Goal: Task Accomplishment & Management: Use online tool/utility

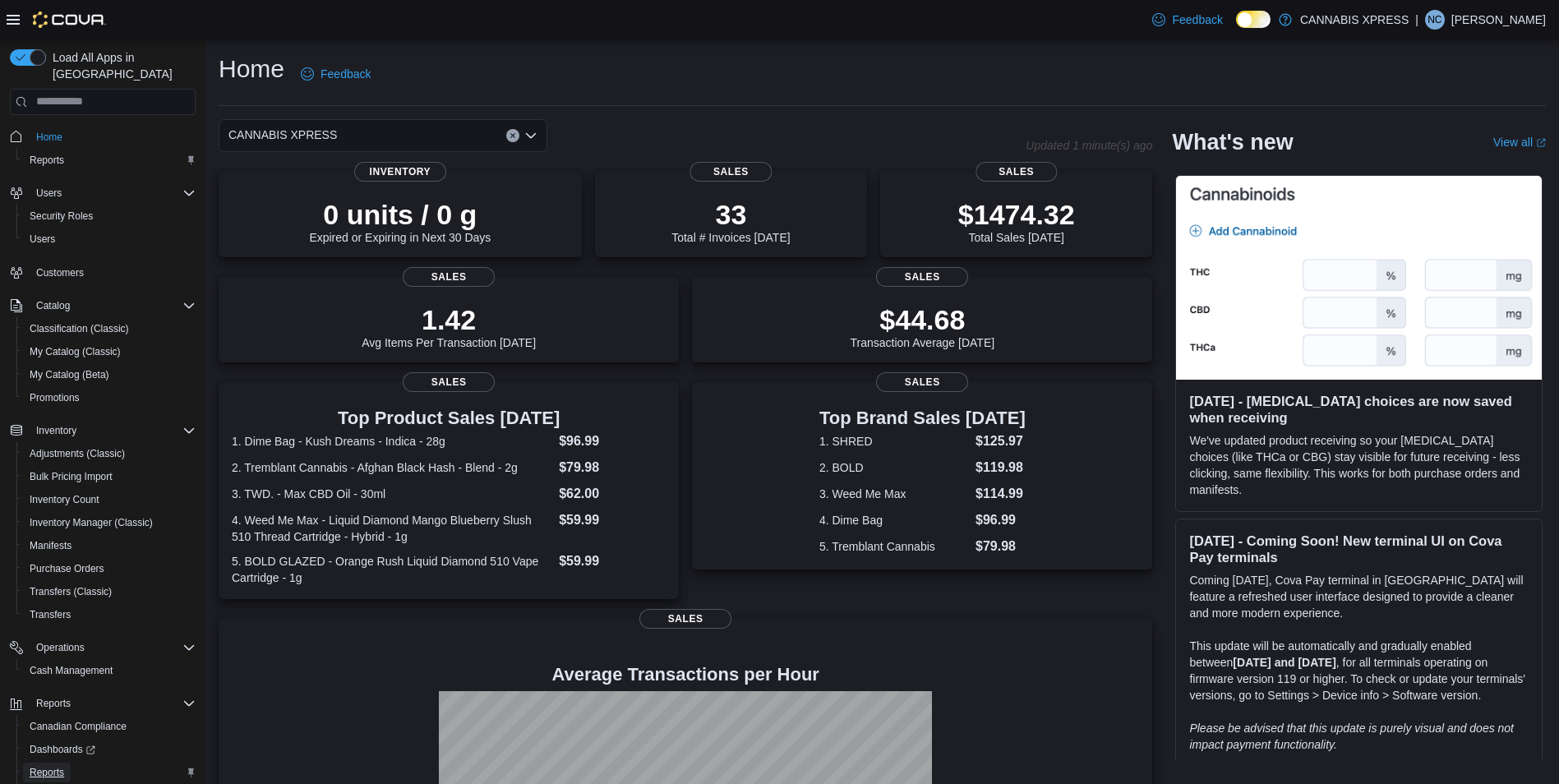
click at [54, 766] on span "Reports" at bounding box center [47, 772] width 34 height 13
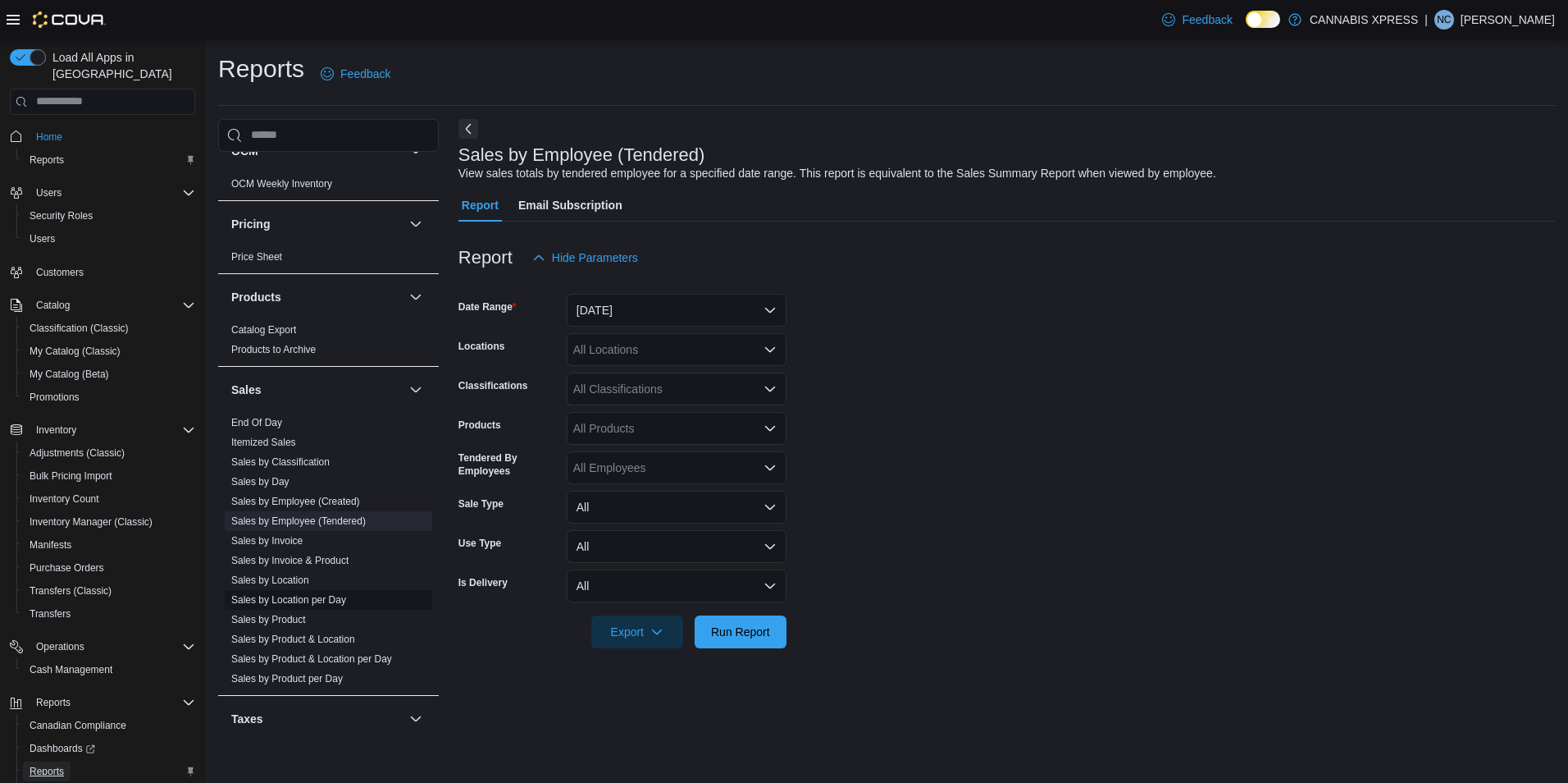
scroll to position [994, 0]
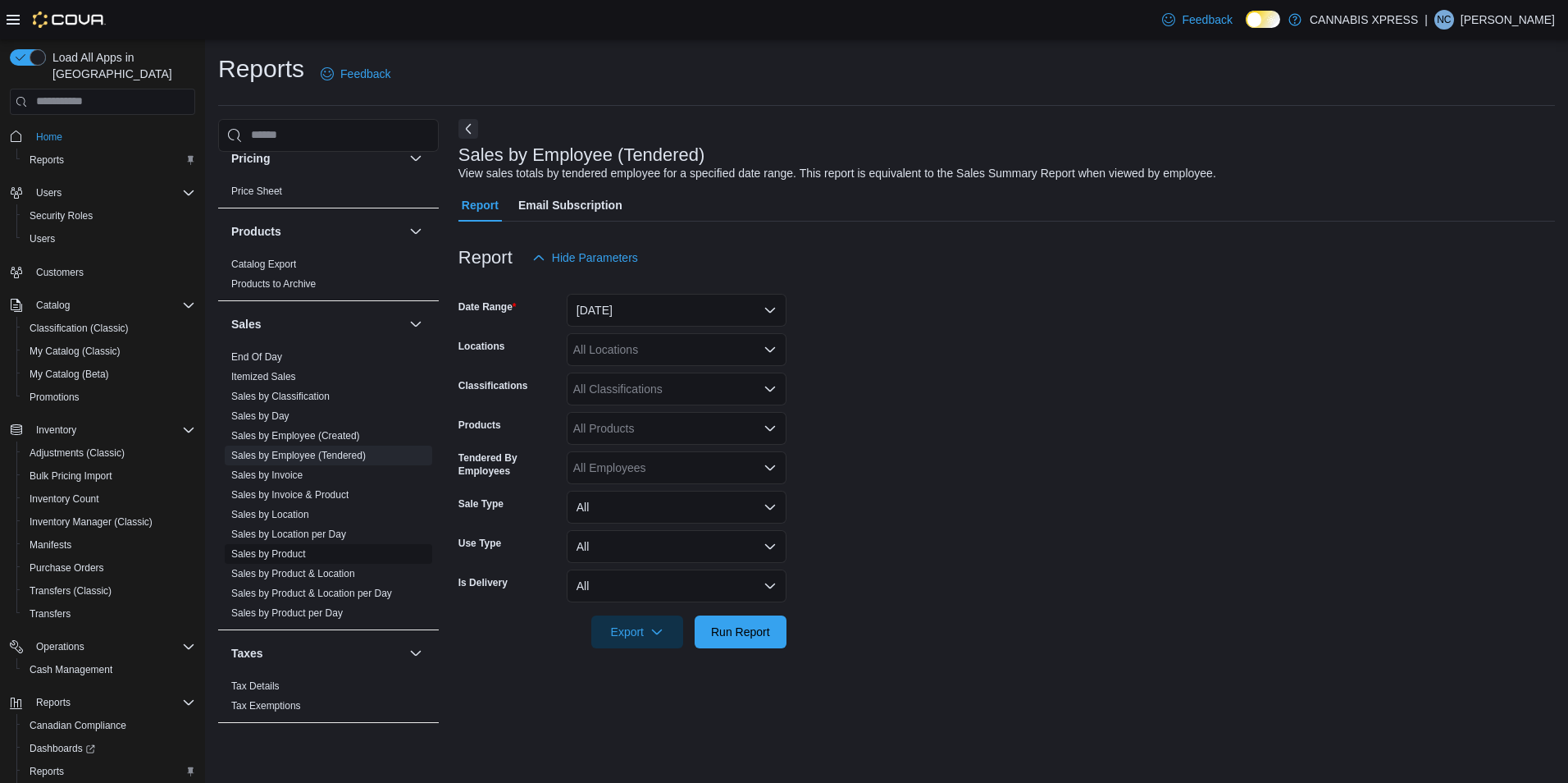
click at [300, 551] on link "Sales by Product" at bounding box center [268, 553] width 75 height 11
click at [741, 315] on button "[DATE]" at bounding box center [676, 310] width 220 height 33
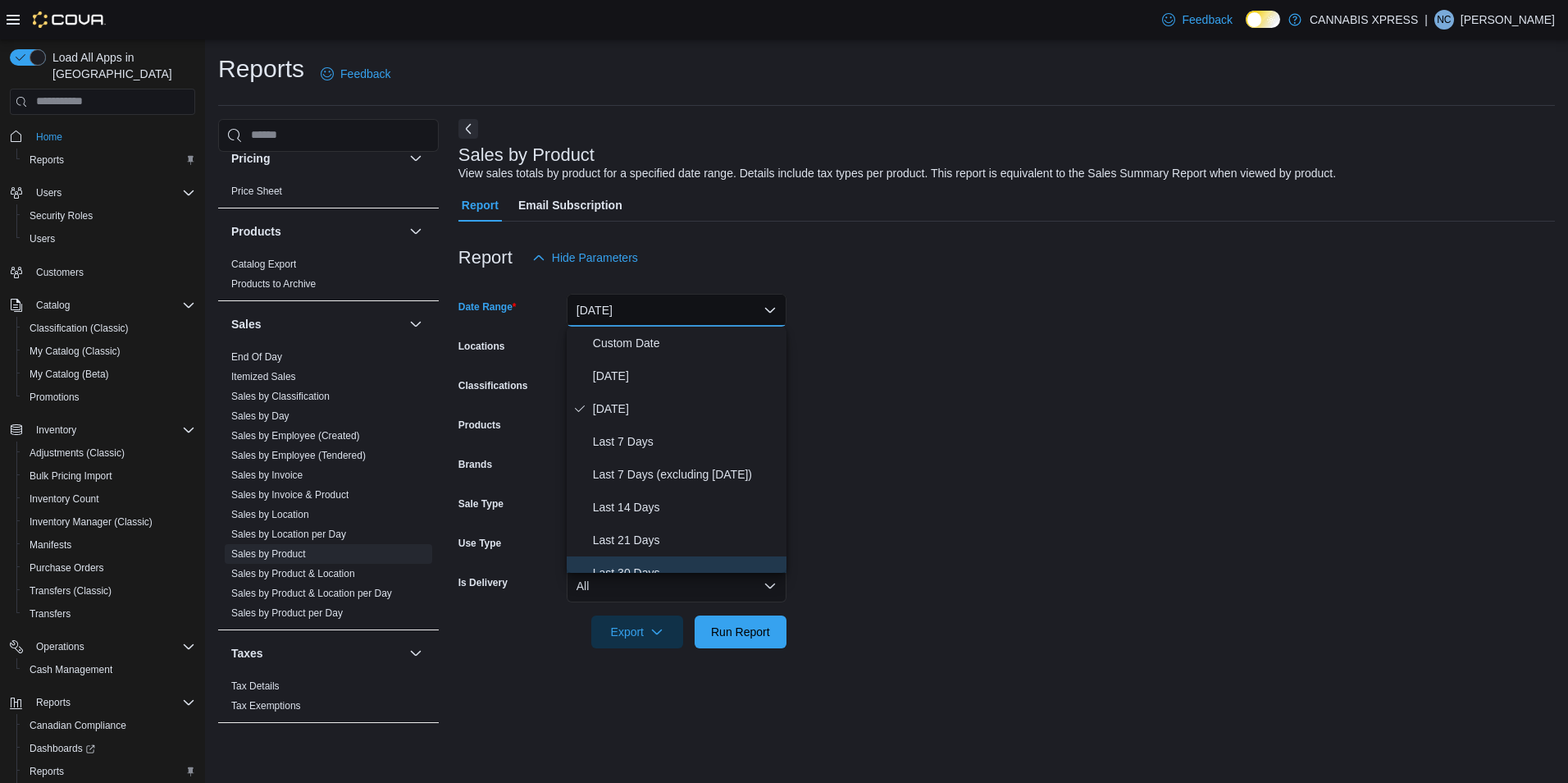
click at [624, 565] on span "Last 30 Days" at bounding box center [686, 573] width 187 height 19
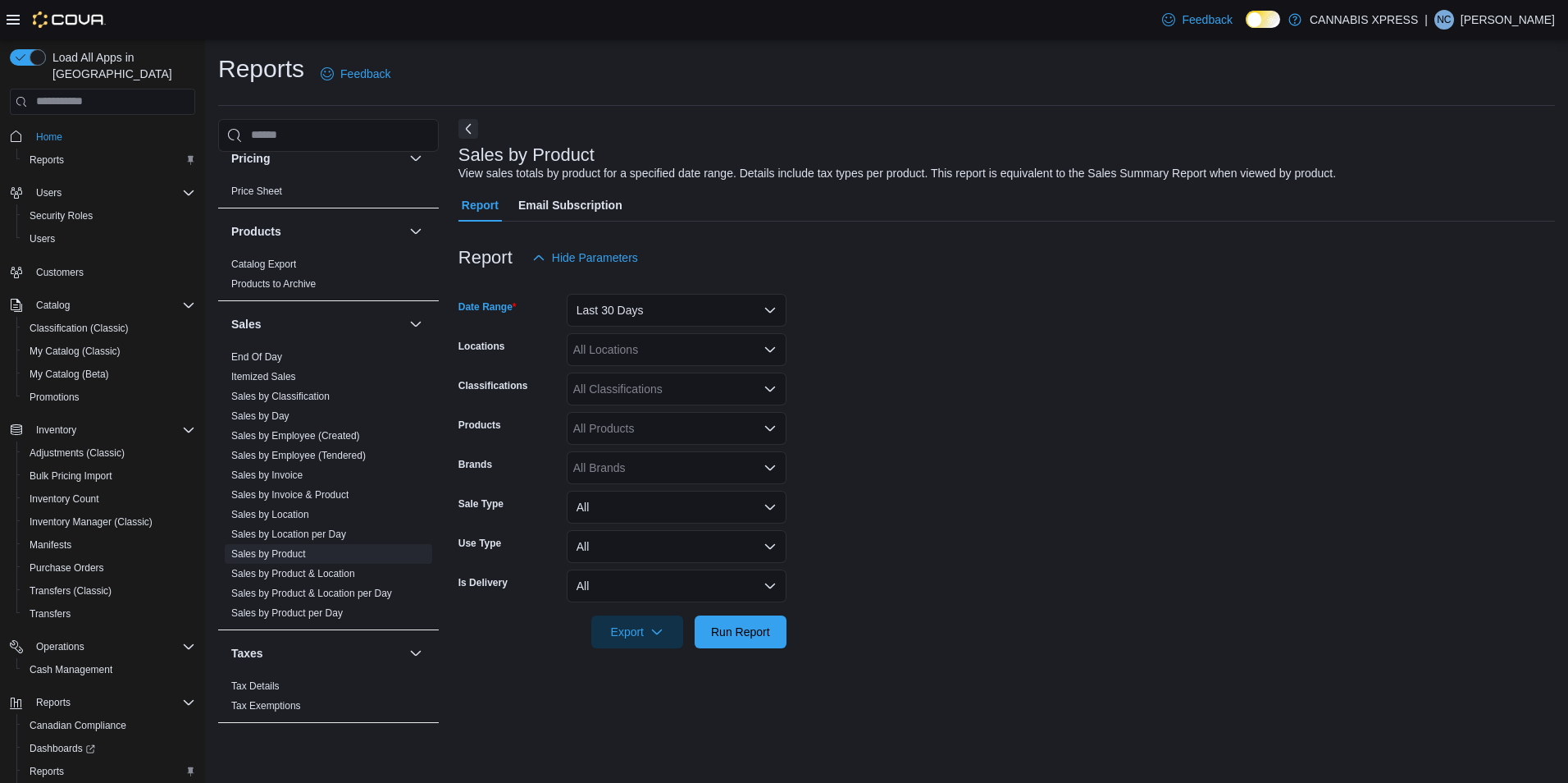
click at [708, 351] on div "All Locations" at bounding box center [676, 349] width 220 height 33
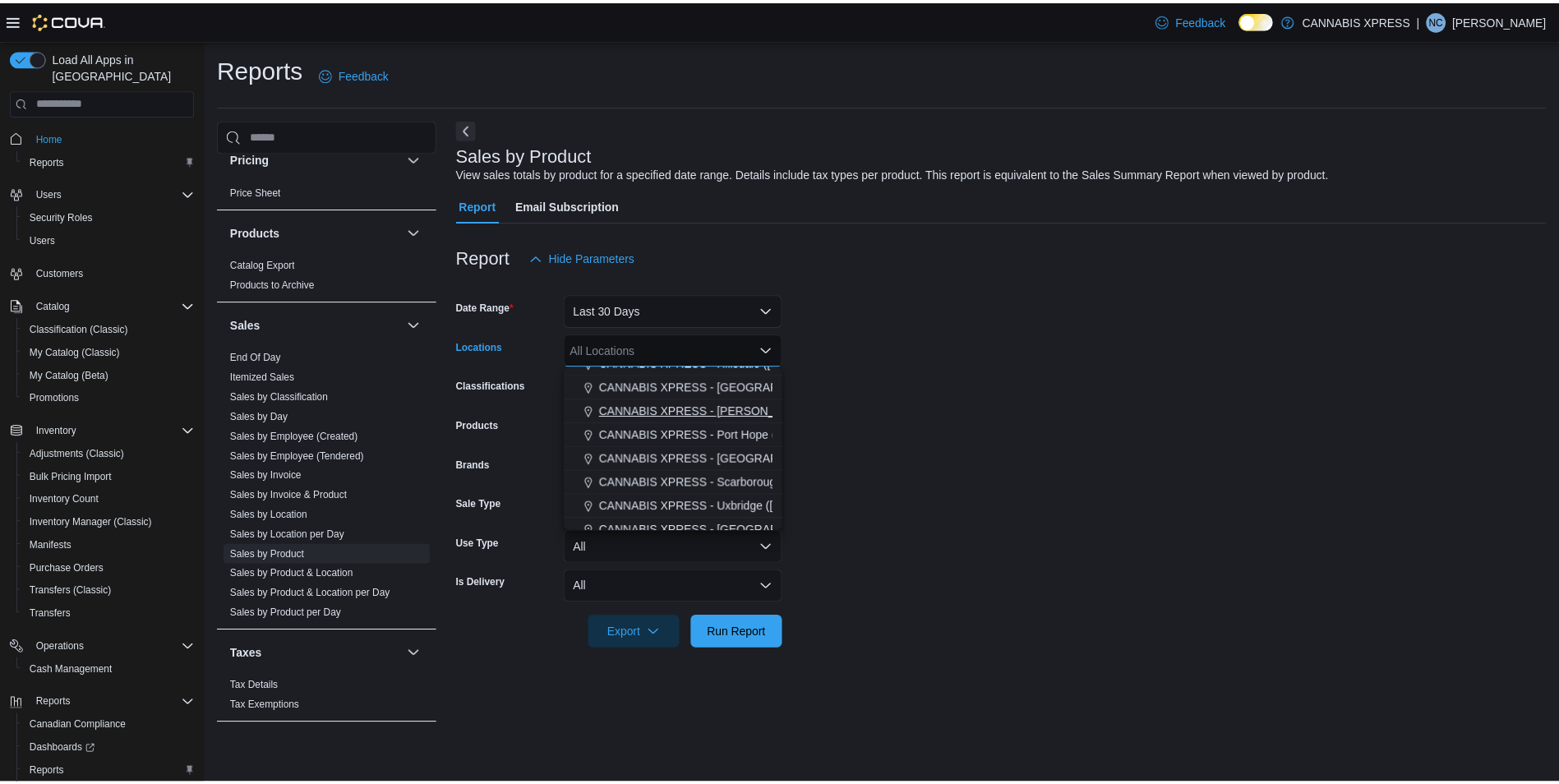
scroll to position [164, 0]
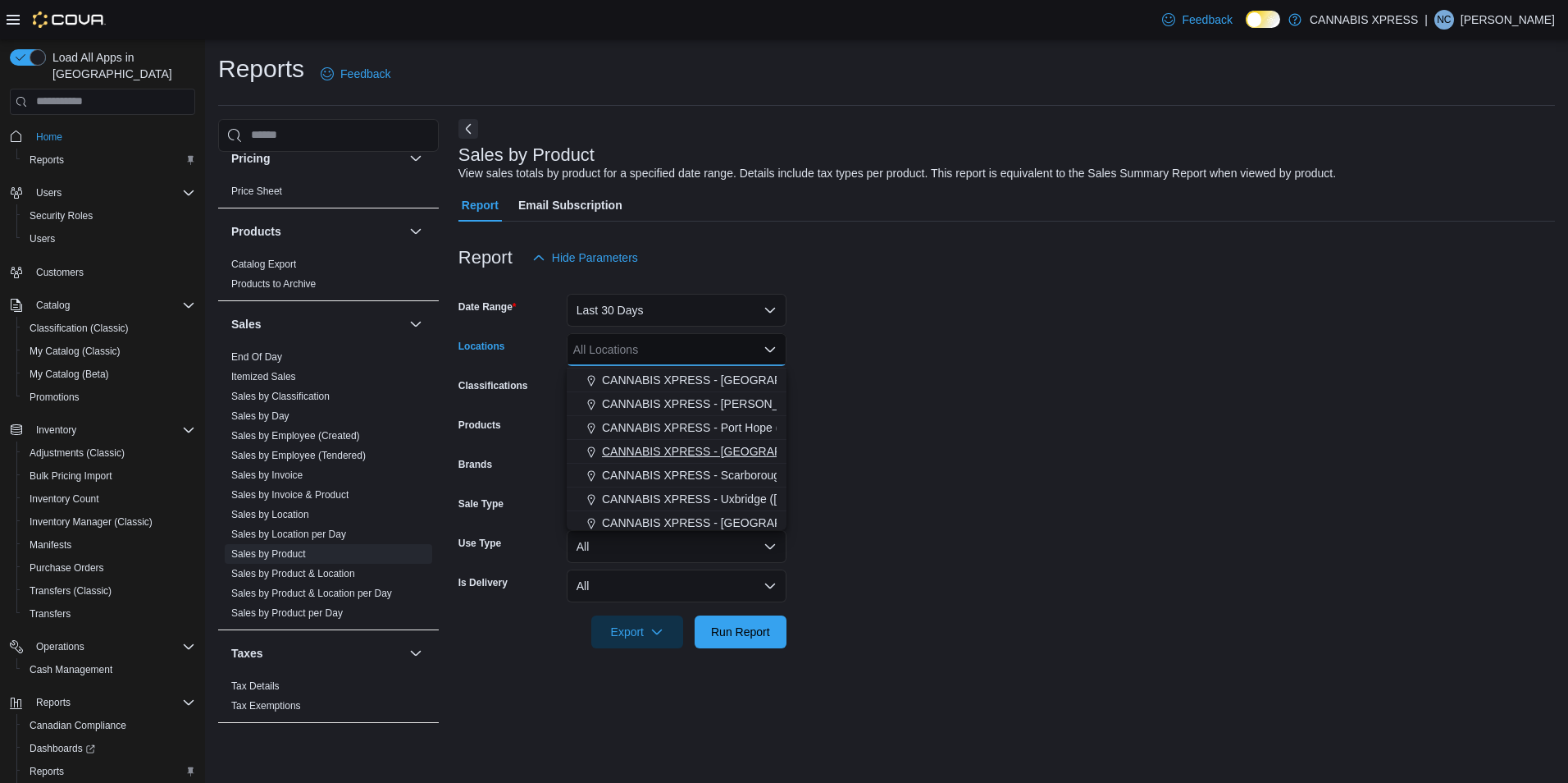
click at [718, 450] on span "CANNABIS XPRESS - [GEOGRAPHIC_DATA] ([GEOGRAPHIC_DATA])" at bounding box center [785, 451] width 368 height 17
click at [925, 487] on form "Date Range Last 30 Days Locations CANNABIS XPRESS - [GEOGRAPHIC_DATA] ([GEOGRAP…" at bounding box center [1006, 460] width 1097 height 374
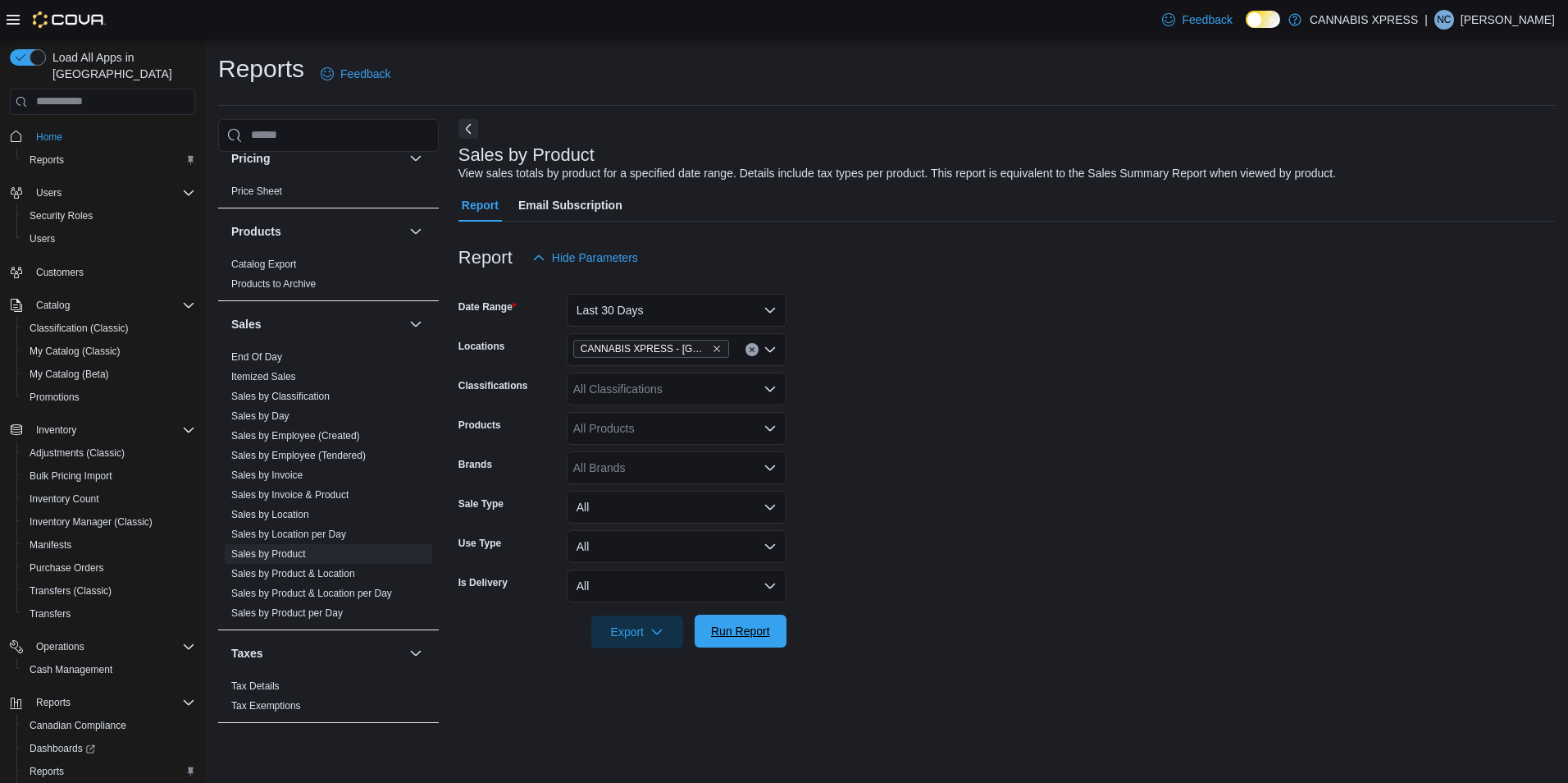
click at [754, 636] on span "Run Report" at bounding box center [740, 631] width 59 height 17
click at [910, 448] on form "Date Range Last 30 Days Locations CANNABIS XPRESS - [GEOGRAPHIC_DATA] ([GEOGRAP…" at bounding box center [1000, 460] width 1084 height 374
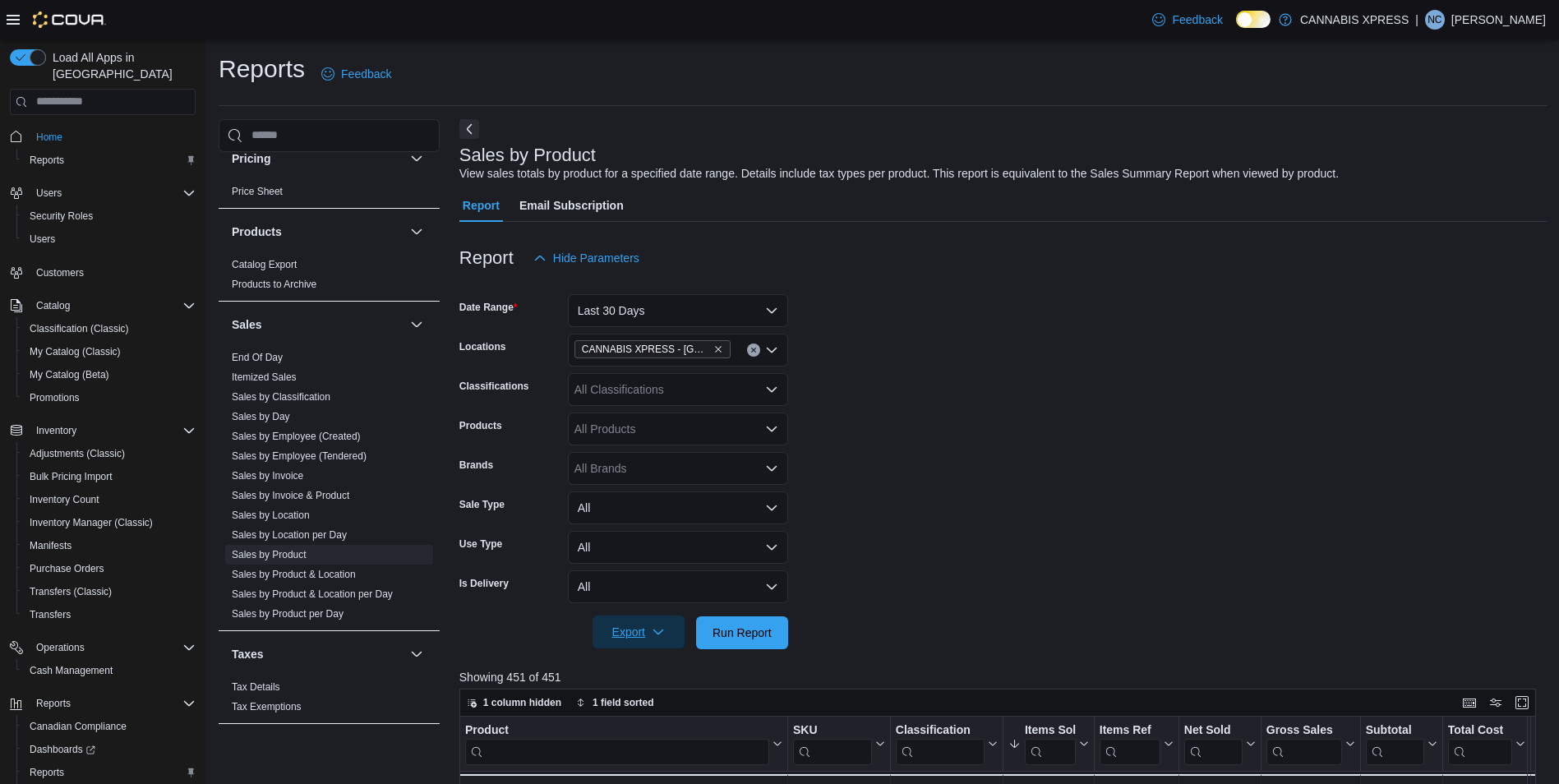
click at [635, 627] on span "Export" at bounding box center [638, 631] width 72 height 33
click at [650, 663] on span "Export to Excel" at bounding box center [641, 665] width 74 height 13
click at [1088, 335] on form "Date Range Last 30 Days Locations CANNABIS XPRESS - [GEOGRAPHIC_DATA] ([GEOGRAP…" at bounding box center [1003, 461] width 1088 height 374
